Goal: Transaction & Acquisition: Purchase product/service

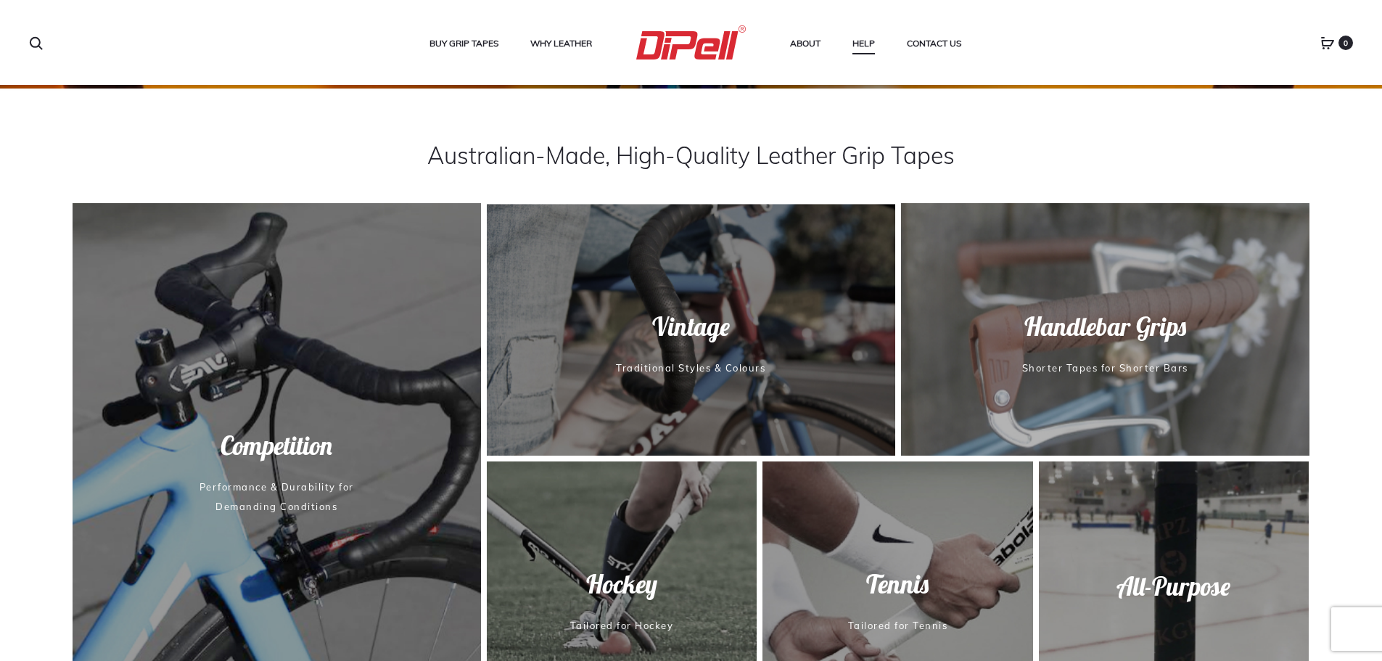
scroll to position [568, 0]
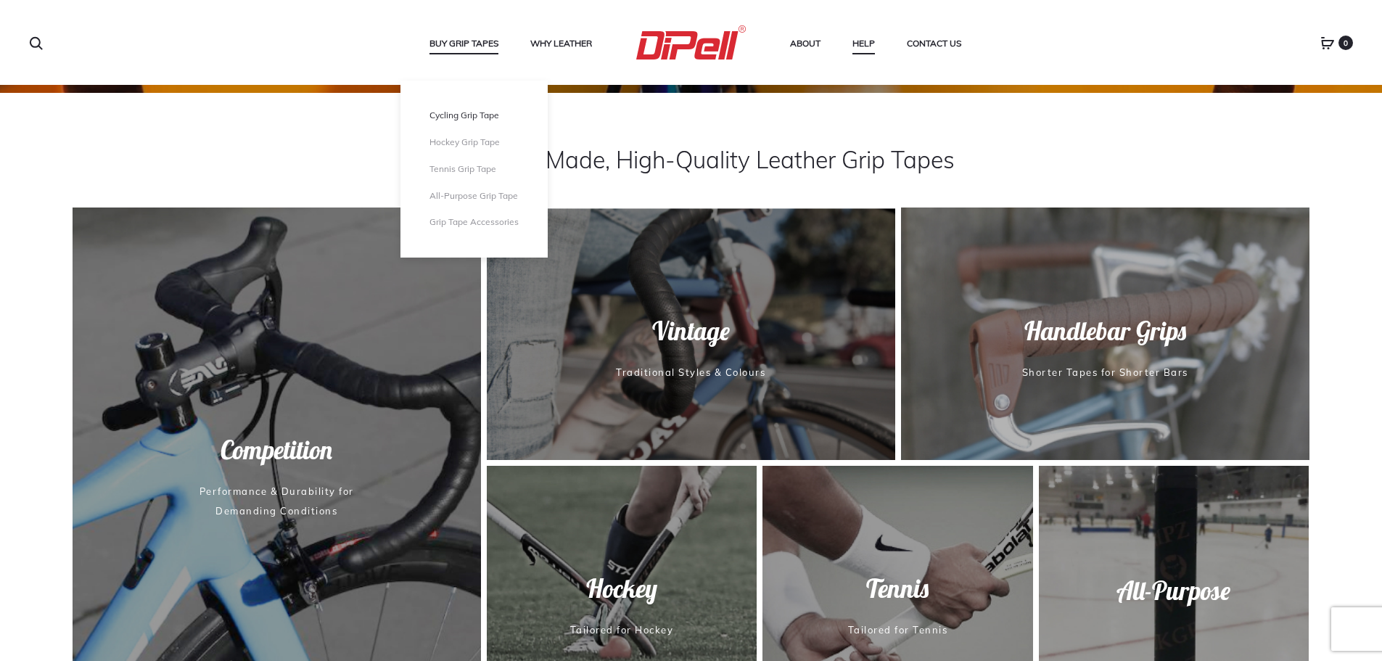
click at [455, 113] on link "Cycling Grip Tape" at bounding box center [473, 116] width 89 height 12
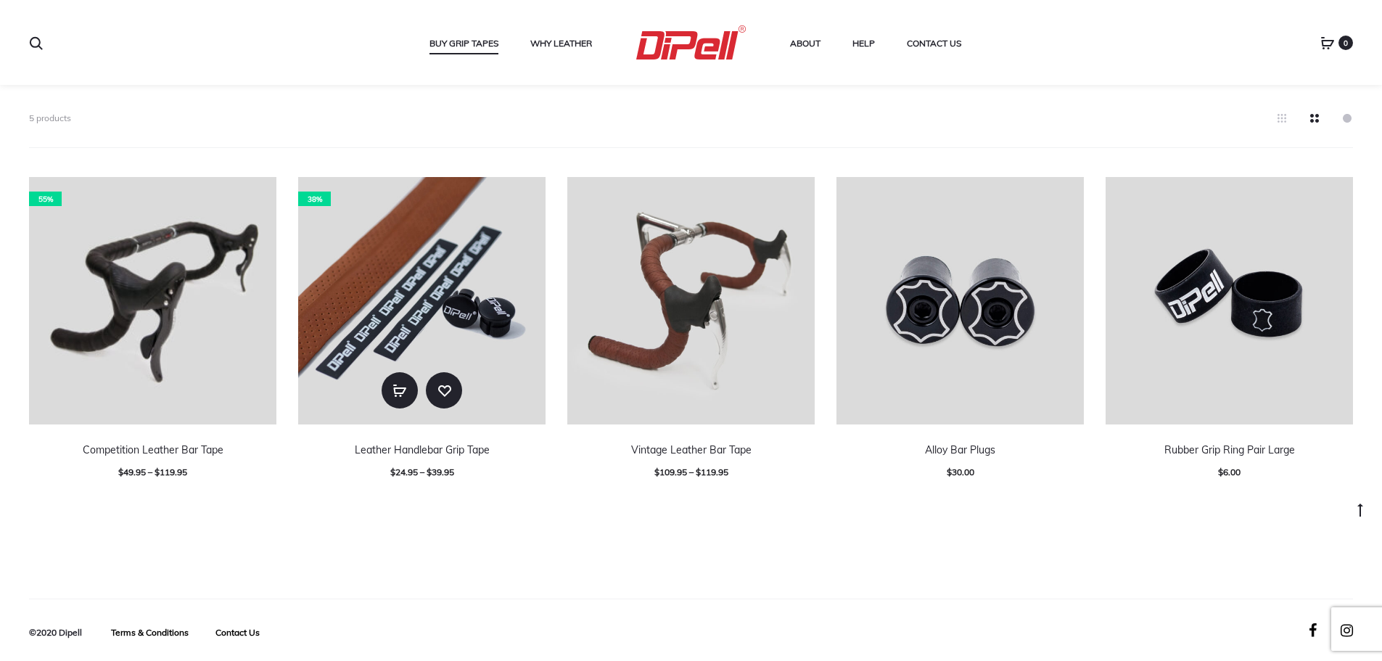
scroll to position [388, 0]
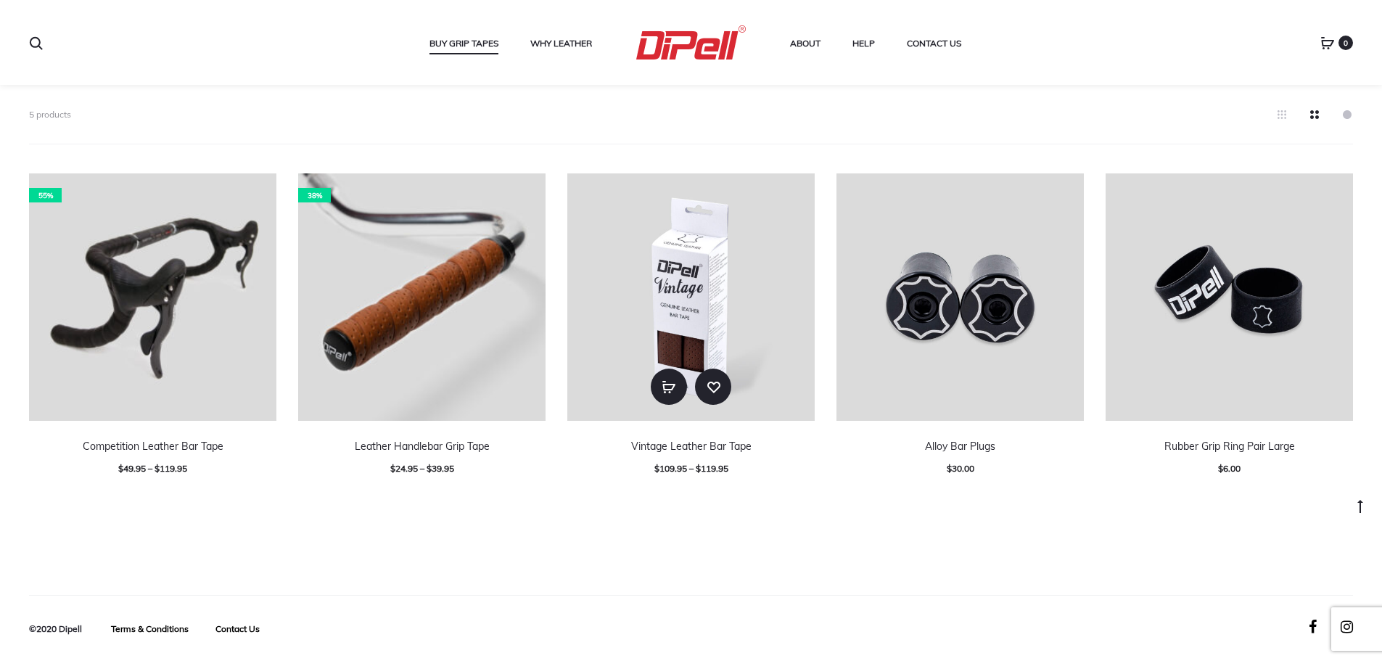
click at [717, 312] on img at bounding box center [690, 296] width 247 height 247
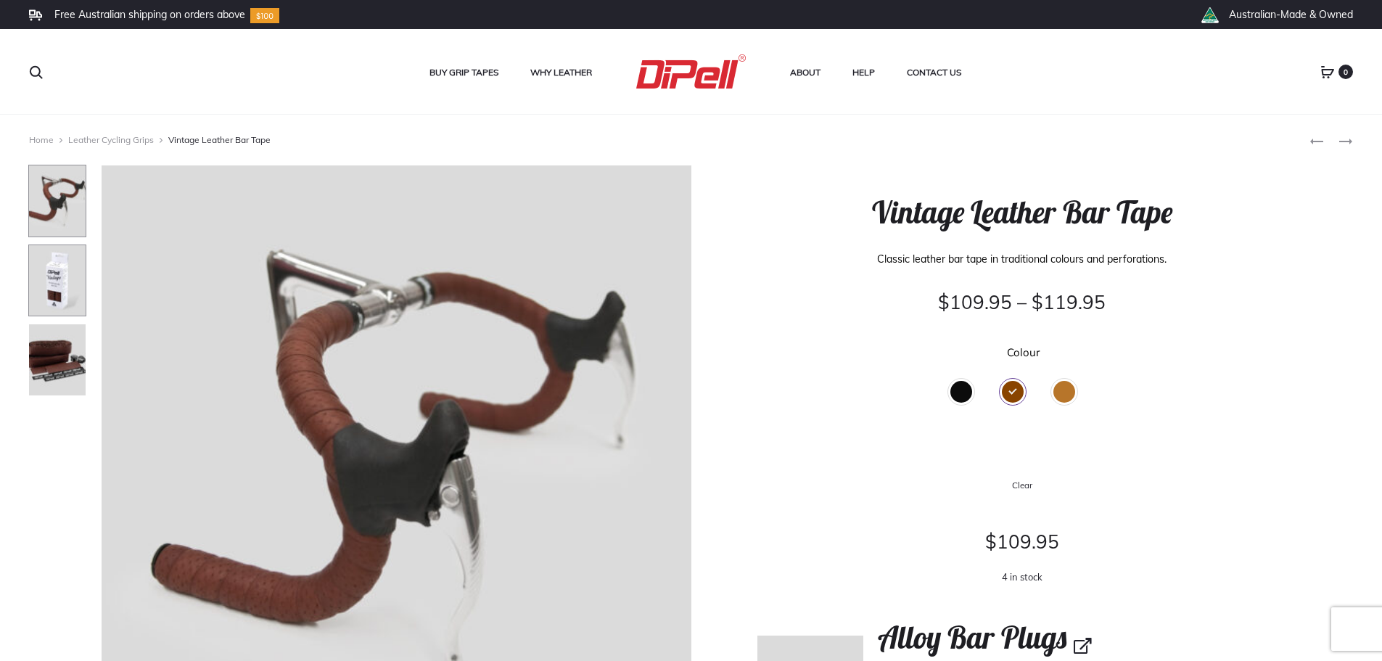
click at [49, 289] on img at bounding box center [57, 280] width 58 height 73
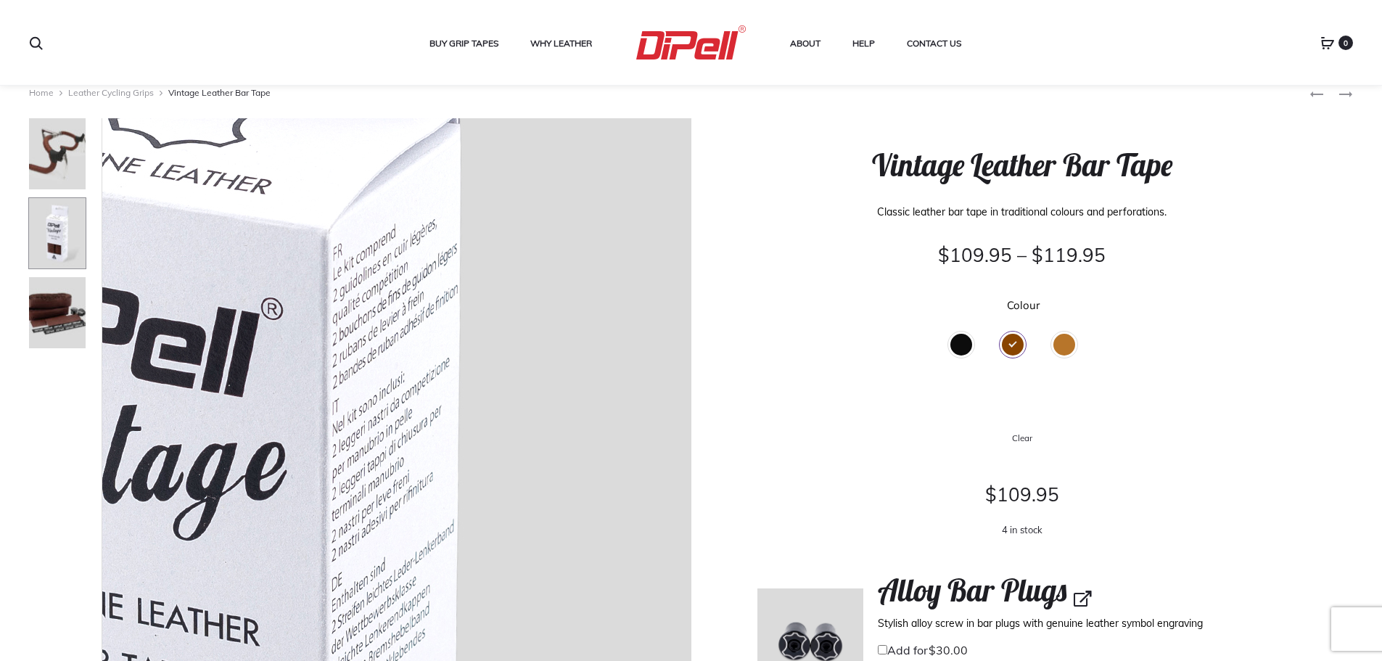
scroll to position [73, 0]
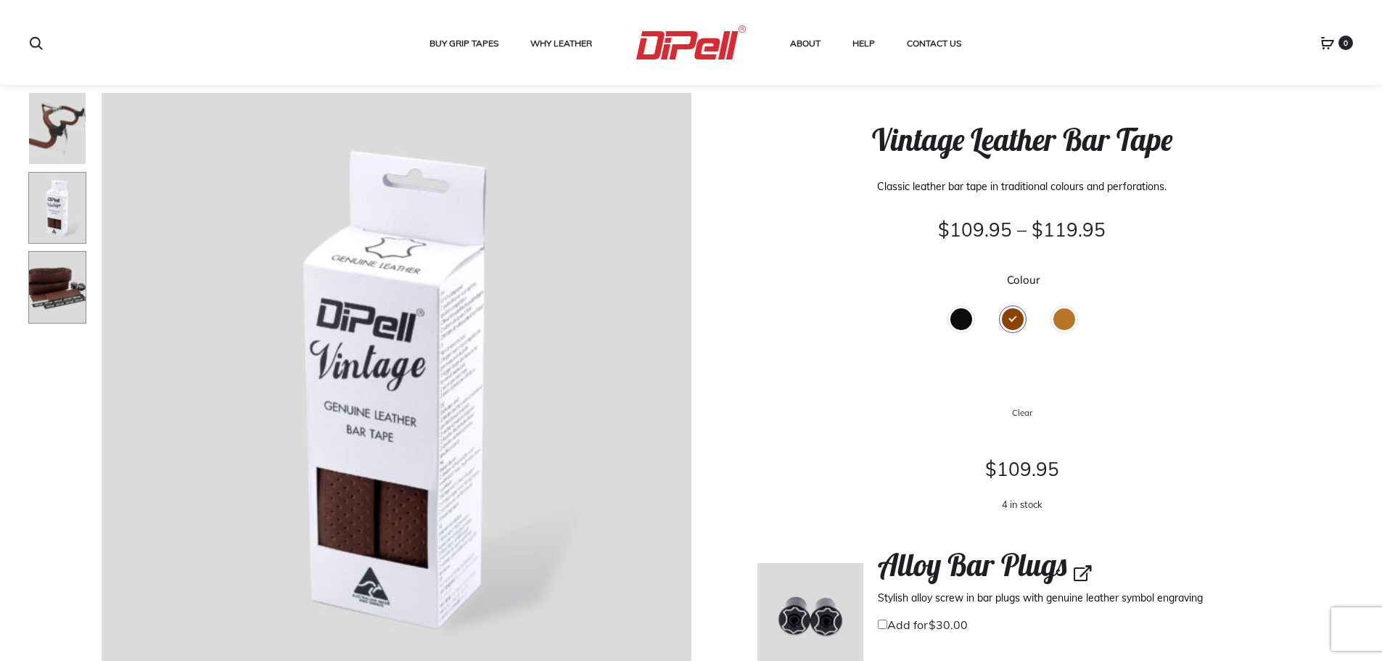
click at [67, 300] on img at bounding box center [57, 287] width 58 height 73
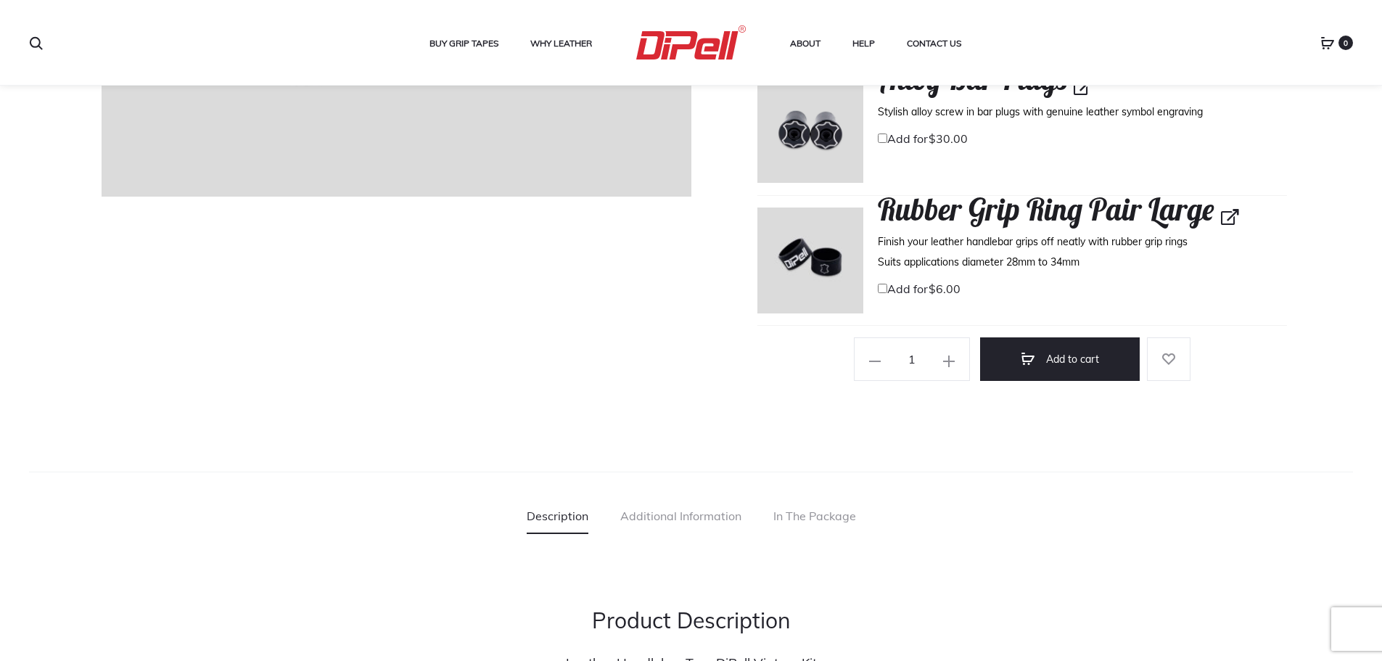
scroll to position [580, 0]
